Goal: Task Accomplishment & Management: Complete application form

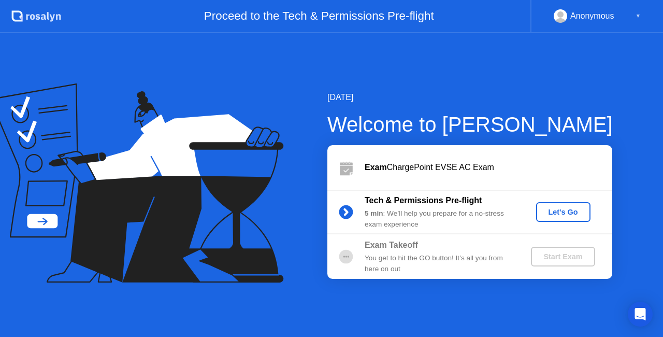
click at [562, 208] on div "Let's Go" at bounding box center [563, 212] width 46 height 8
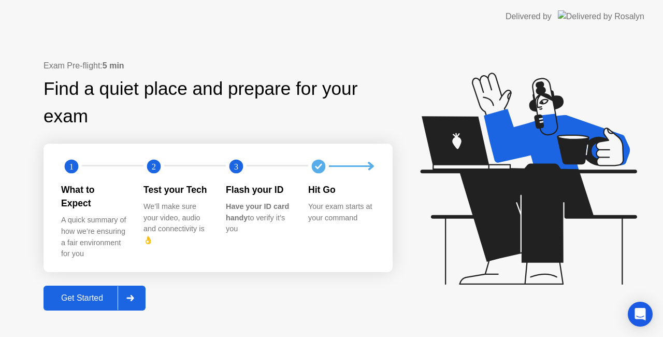
click at [104, 294] on div "Get Started" at bounding box center [82, 297] width 71 height 9
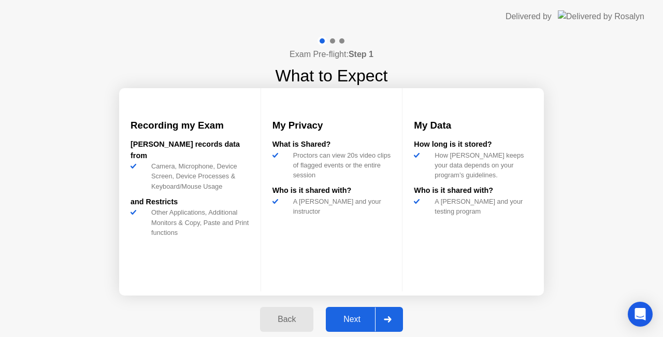
click at [355, 314] on div "Next" at bounding box center [352, 318] width 46 height 9
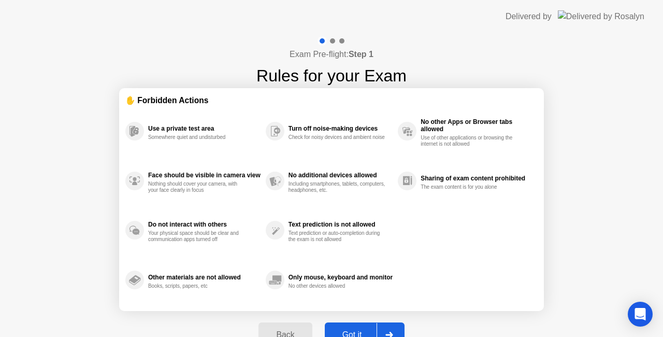
click at [368, 332] on div "Got it" at bounding box center [352, 334] width 49 height 9
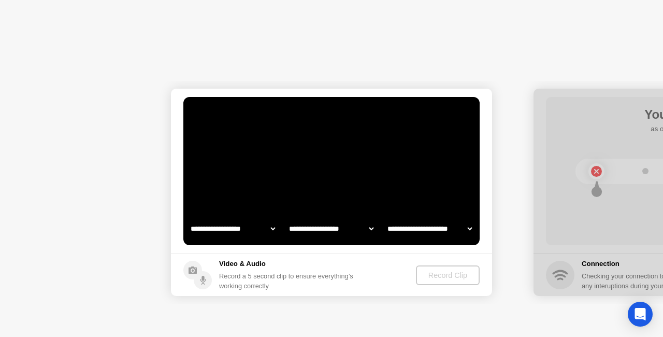
select select "**********"
select select "*******"
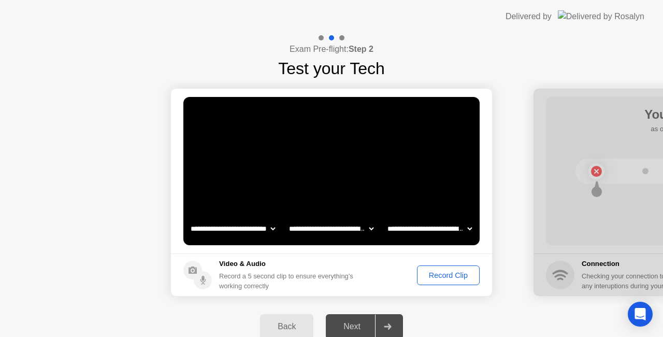
click at [440, 273] on div "Record Clip" at bounding box center [448, 275] width 55 height 8
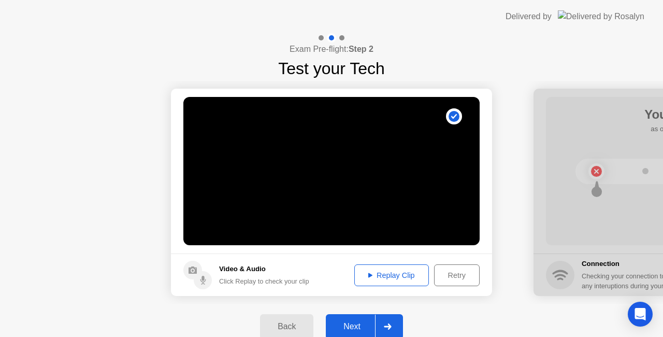
click at [345, 325] on div "Next" at bounding box center [352, 326] width 46 height 9
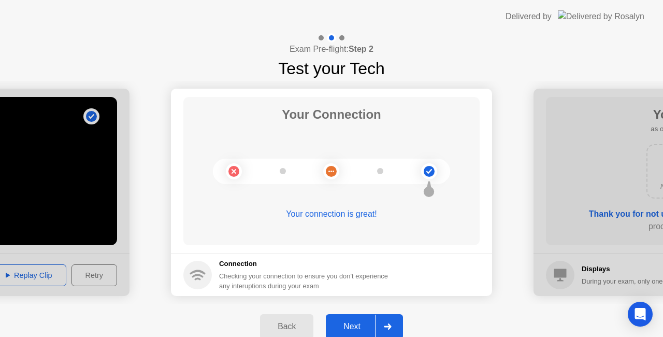
click at [360, 322] on div "Next" at bounding box center [352, 326] width 46 height 9
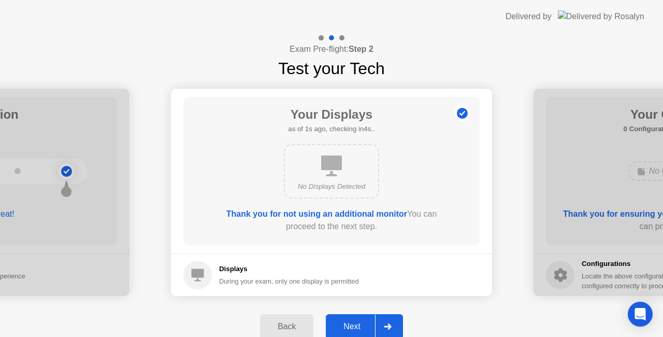
click at [355, 325] on div "Next" at bounding box center [352, 326] width 46 height 9
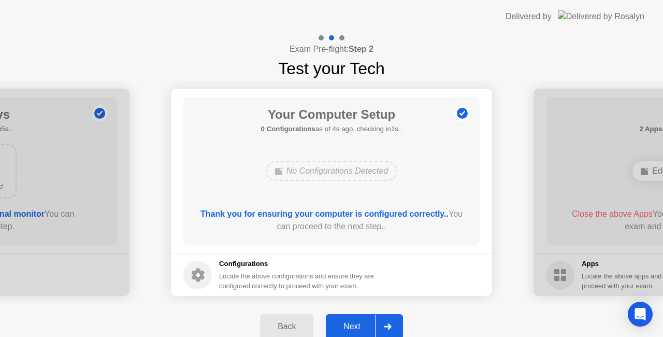
click at [355, 325] on div "Next" at bounding box center [352, 326] width 46 height 9
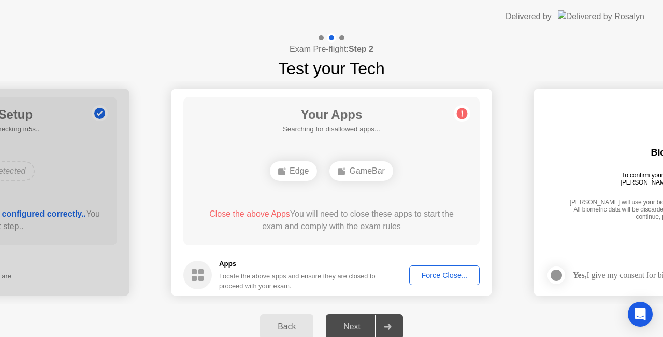
click at [428, 278] on div "Force Close..." at bounding box center [444, 275] width 63 height 8
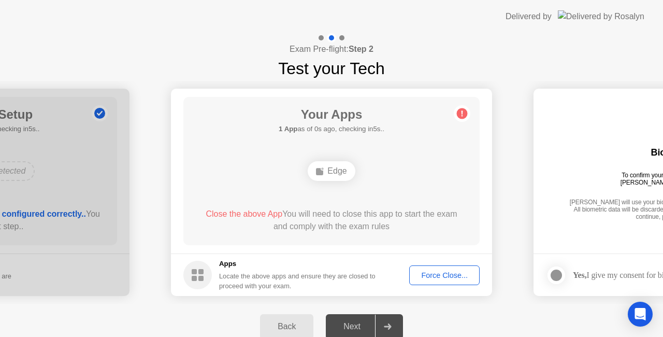
click at [446, 272] on div "Force Close..." at bounding box center [444, 275] width 63 height 8
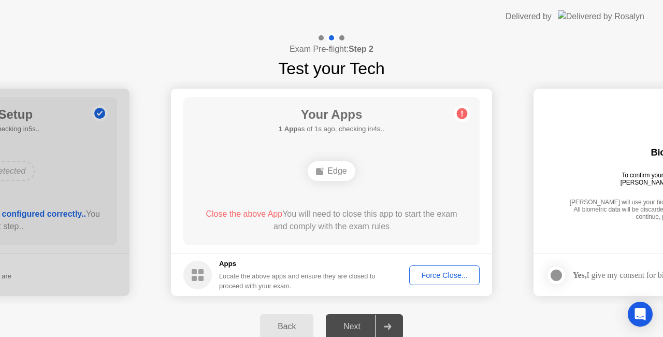
click at [452, 272] on div "Force Close..." at bounding box center [444, 275] width 63 height 8
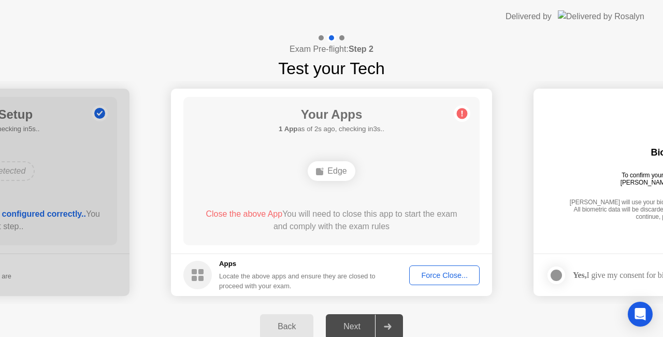
click at [442, 273] on div "Force Close..." at bounding box center [444, 275] width 63 height 8
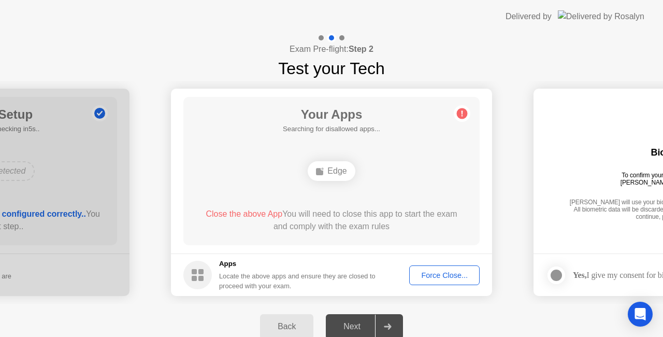
click at [441, 272] on div "Force Close..." at bounding box center [444, 275] width 63 height 8
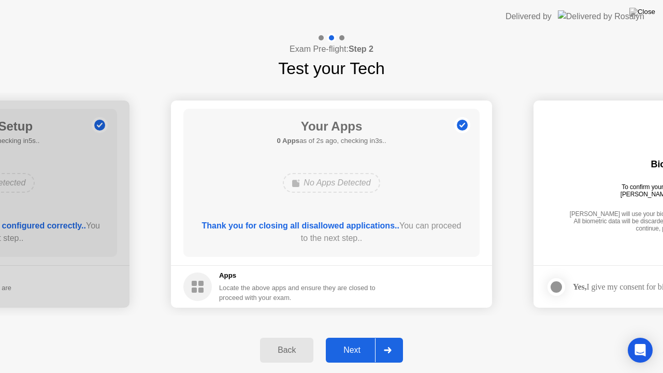
click at [346, 336] on div "Next" at bounding box center [352, 349] width 46 height 9
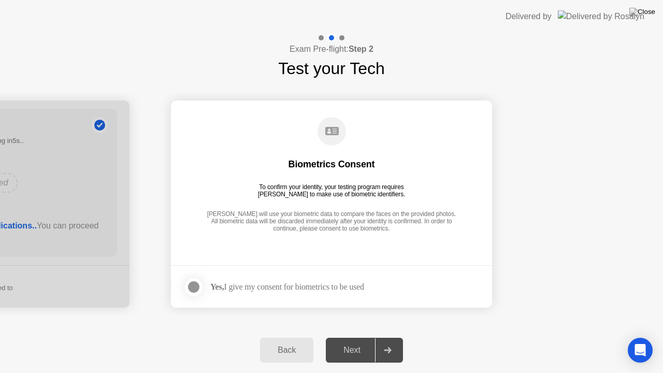
click at [349, 336] on div "Next" at bounding box center [352, 349] width 46 height 9
click at [195, 288] on div at bounding box center [193, 287] width 12 height 12
click at [363, 336] on div "Next" at bounding box center [352, 349] width 46 height 9
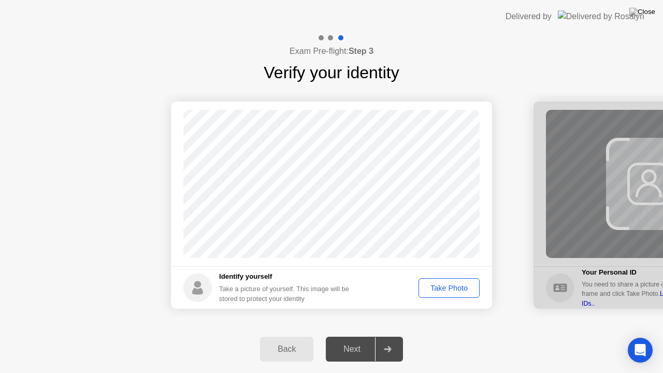
click at [432, 291] on div "Take Photo" at bounding box center [449, 288] width 54 height 8
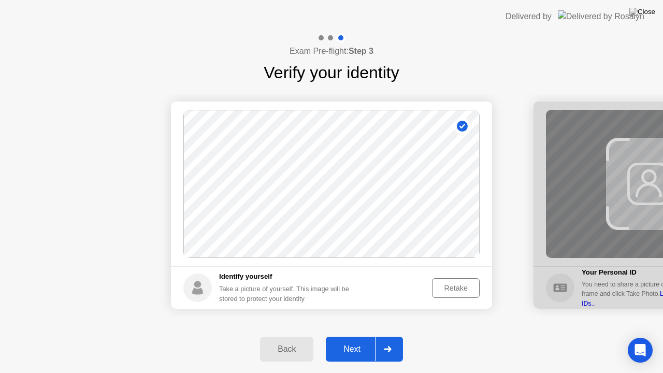
click at [347, 336] on div "Next" at bounding box center [352, 348] width 46 height 9
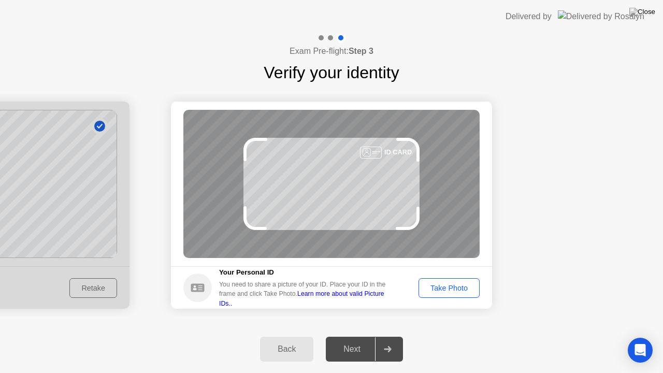
click at [439, 284] on div "Take Photo" at bounding box center [449, 288] width 54 height 8
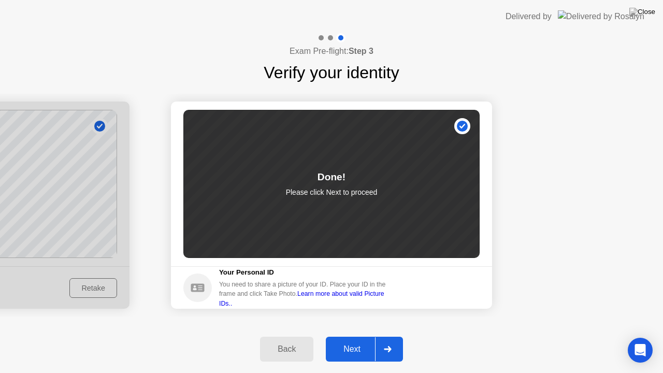
click at [361, 336] on div "Next" at bounding box center [352, 348] width 46 height 9
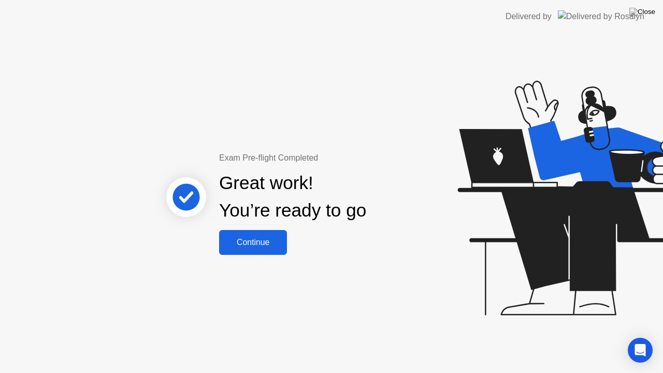
click at [262, 240] on div "Continue" at bounding box center [253, 242] width 62 height 9
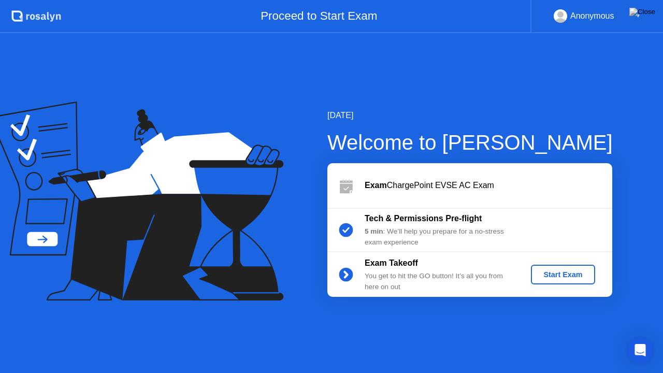
click at [549, 272] on div "Start Exam" at bounding box center [562, 274] width 55 height 8
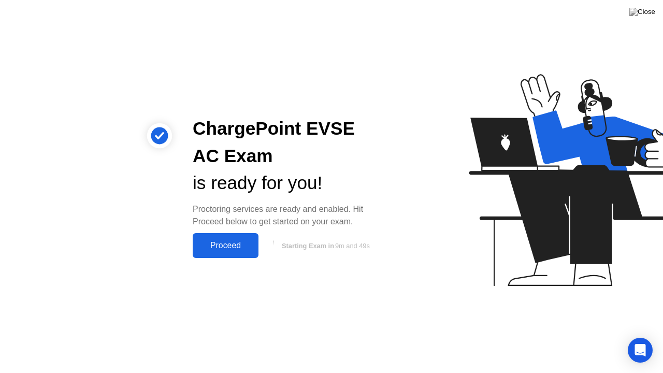
click at [225, 243] on div "Proceed" at bounding box center [226, 245] width 60 height 9
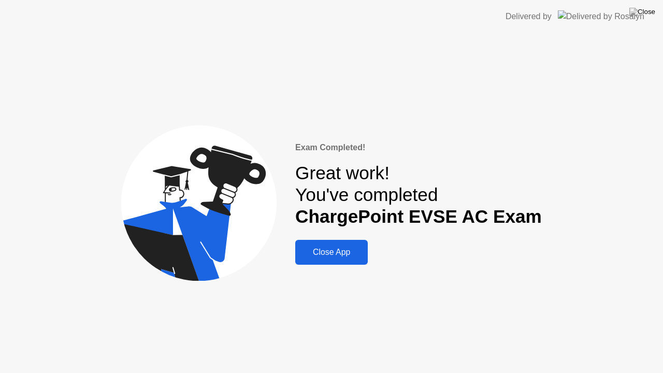
click at [348, 256] on div "Close App" at bounding box center [331, 252] width 66 height 9
